Goal: Information Seeking & Learning: Find specific page/section

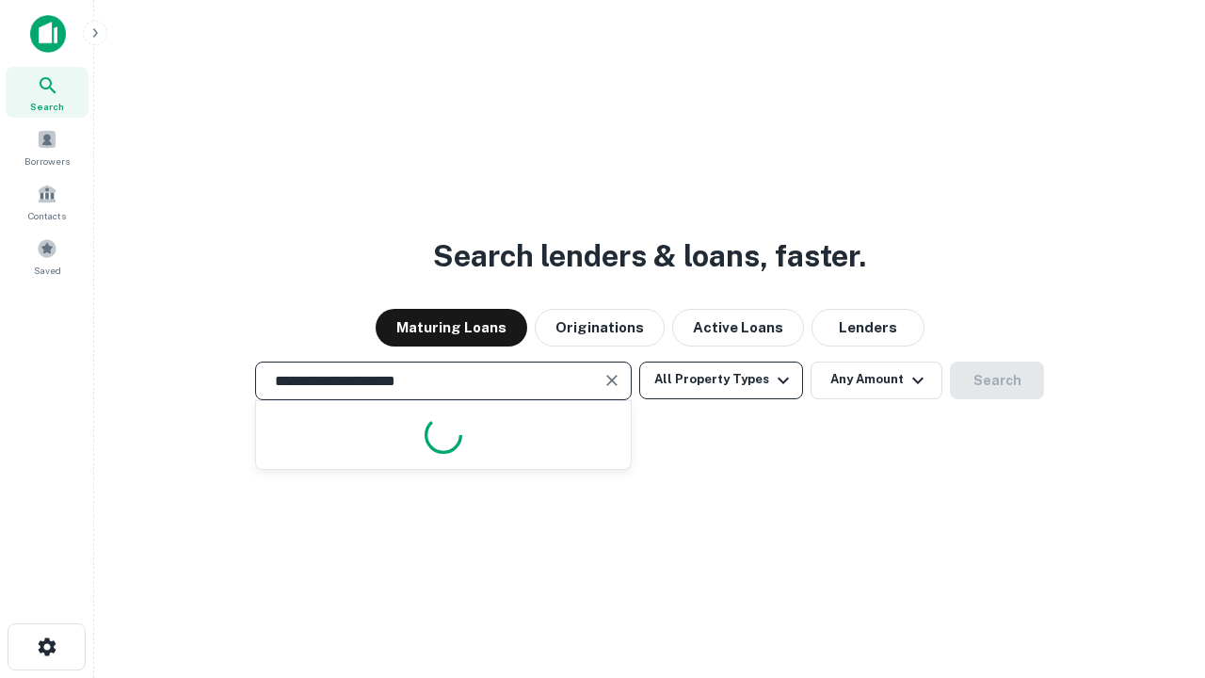
type input "**********"
click at [721, 380] on button "All Property Types" at bounding box center [721, 381] width 164 height 38
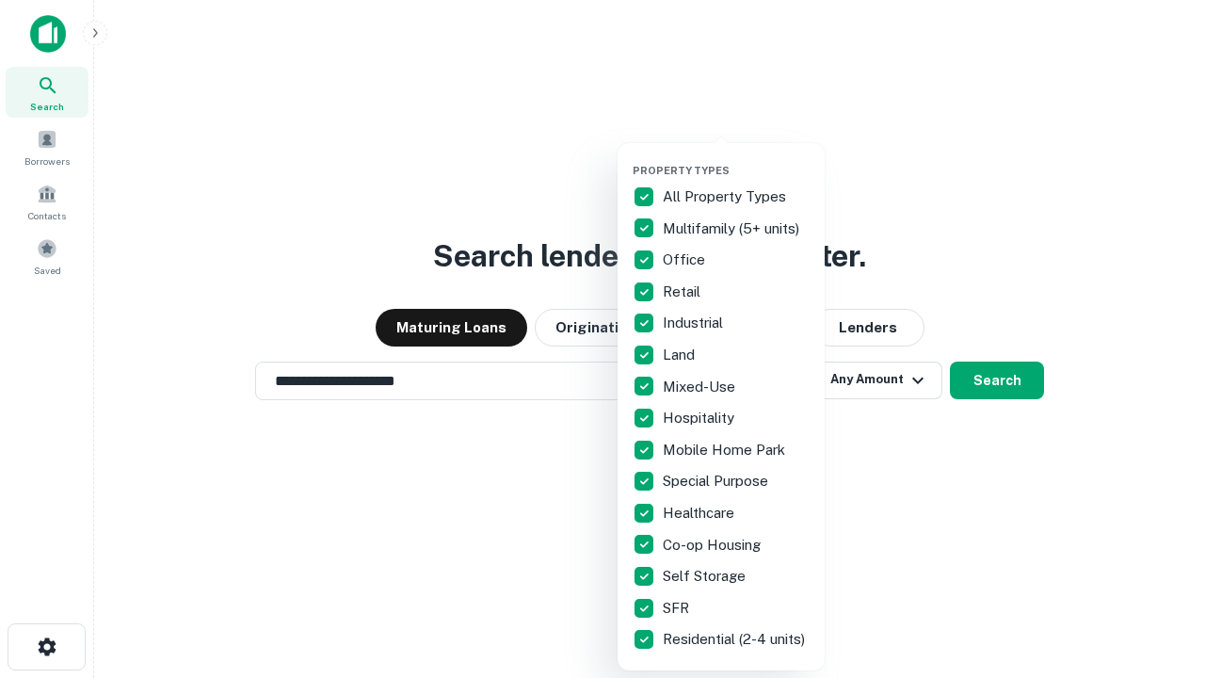
click at [736, 158] on button "button" at bounding box center [736, 158] width 207 height 1
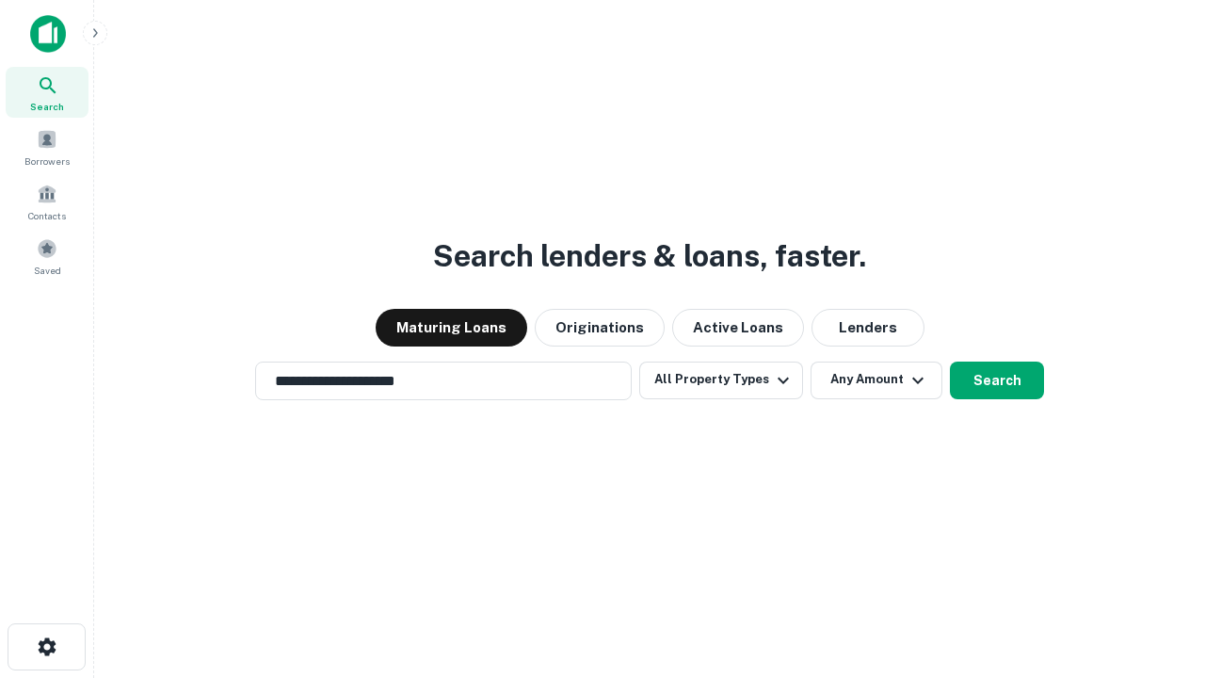
scroll to position [29, 0]
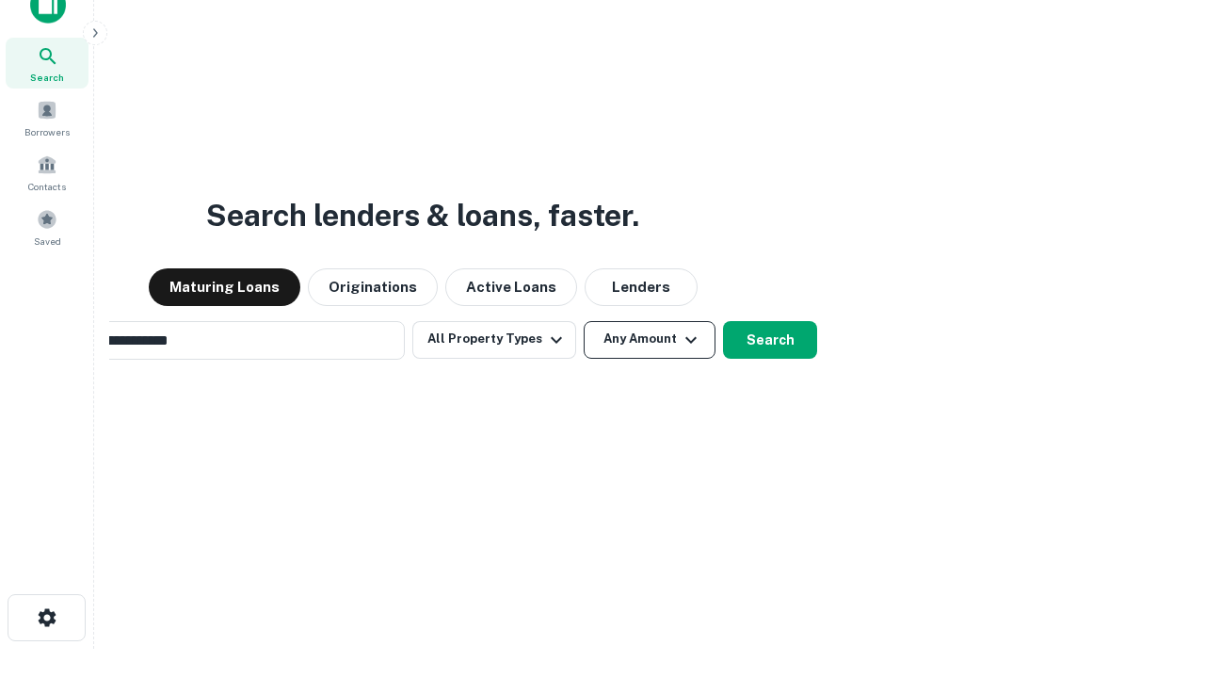
click at [584, 321] on button "Any Amount" at bounding box center [650, 340] width 132 height 38
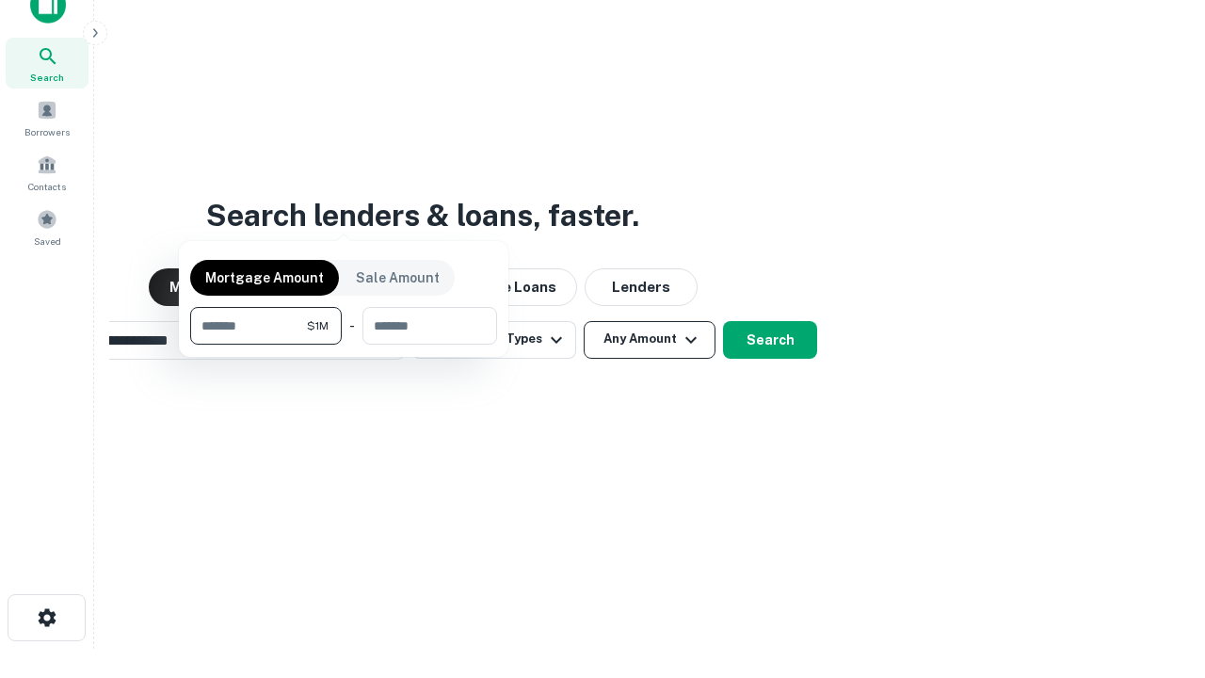
scroll to position [30, 0]
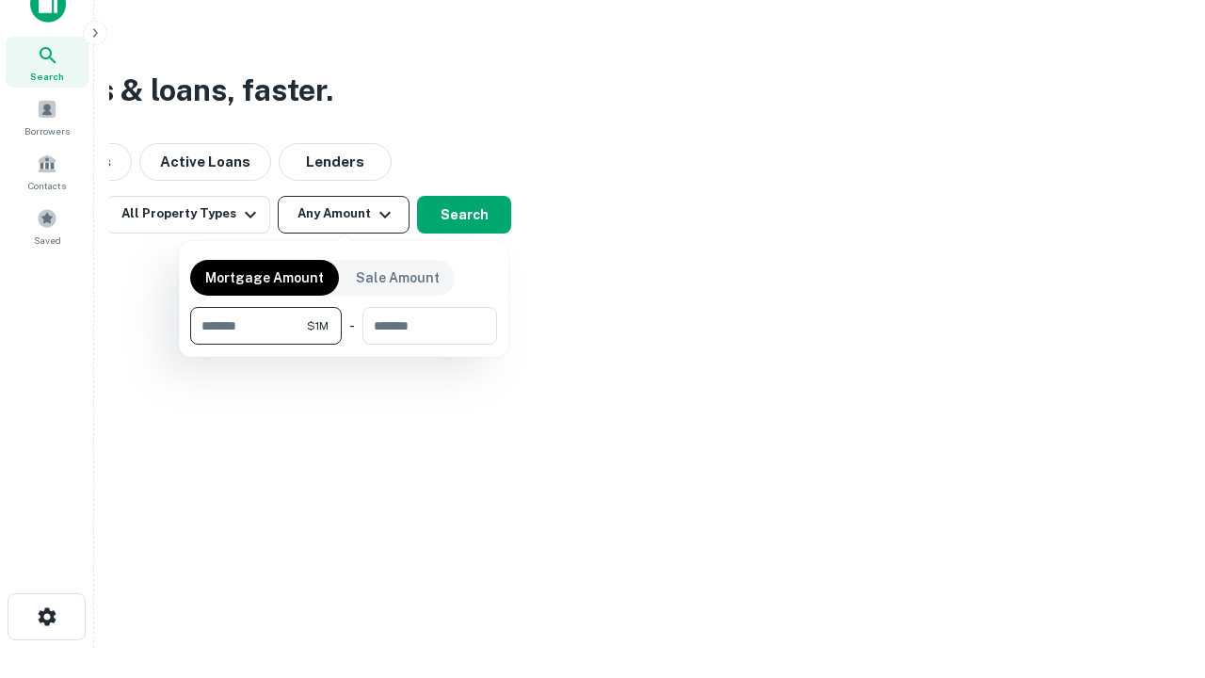
type input "*******"
click at [344, 345] on button "button" at bounding box center [343, 345] width 307 height 1
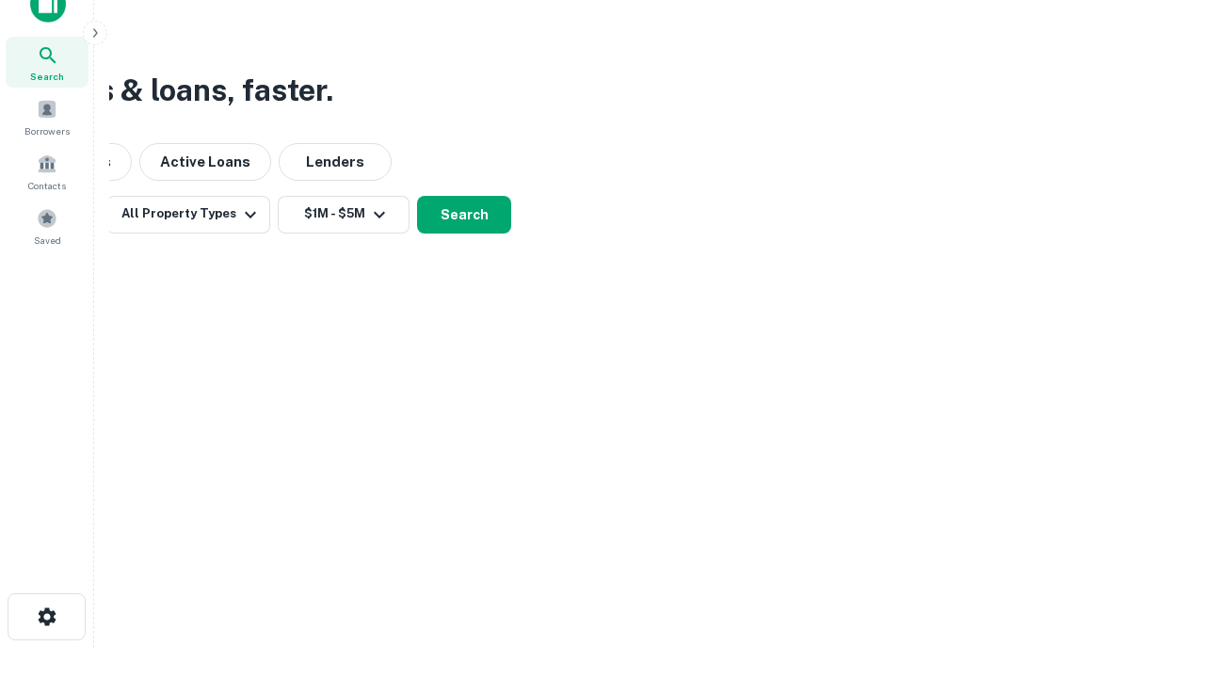
scroll to position [11, 347]
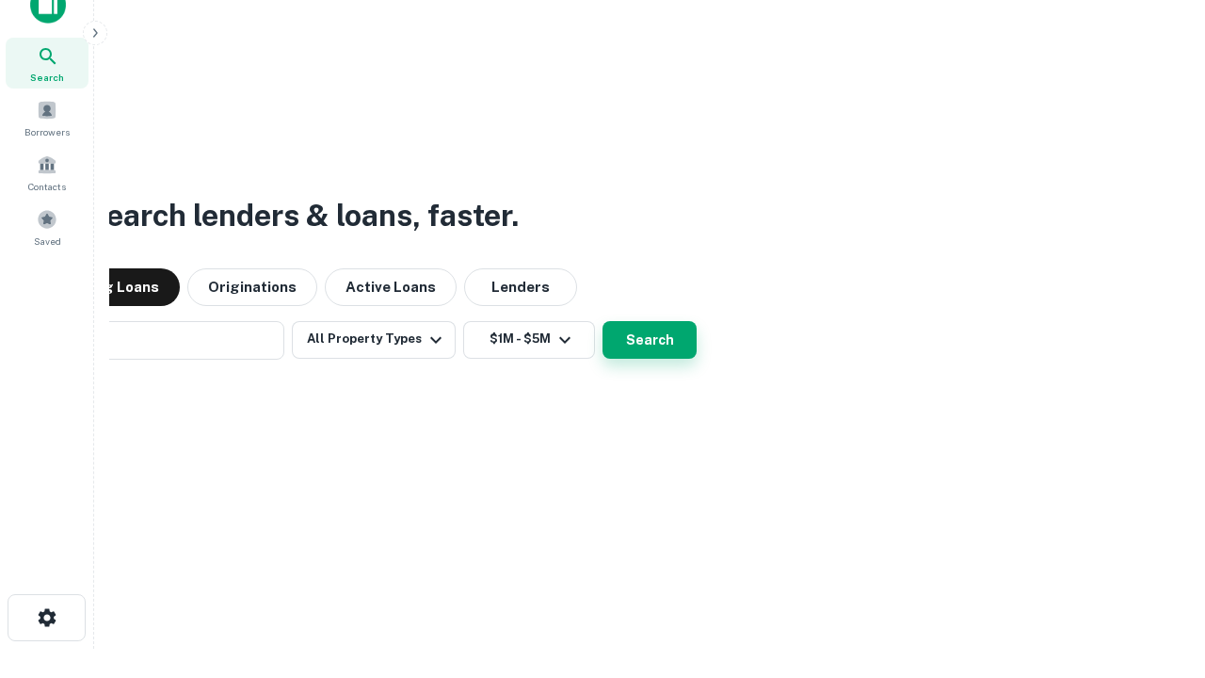
click at [603, 321] on button "Search" at bounding box center [650, 340] width 94 height 38
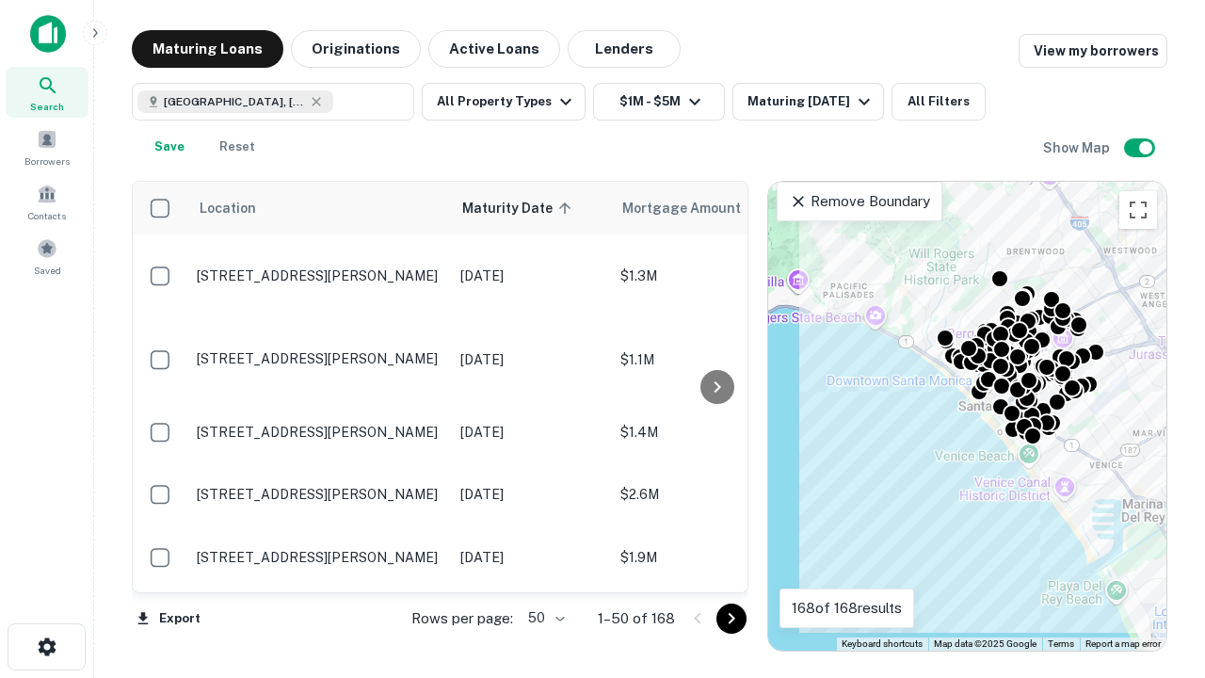
click at [543, 618] on body "Search Borrowers Contacts Saved Maturing Loans Originations Active Loans Lender…" at bounding box center [602, 339] width 1205 height 678
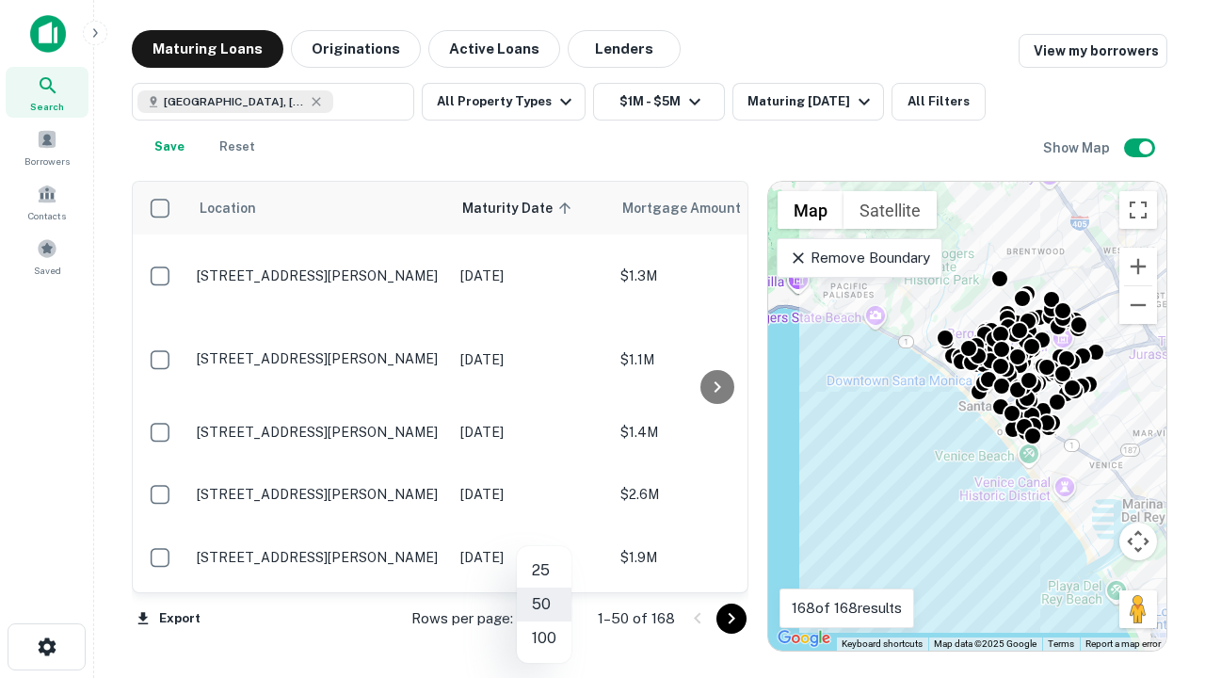
click at [544, 571] on li "25" at bounding box center [544, 571] width 55 height 34
